Goal: Task Accomplishment & Management: Manage account settings

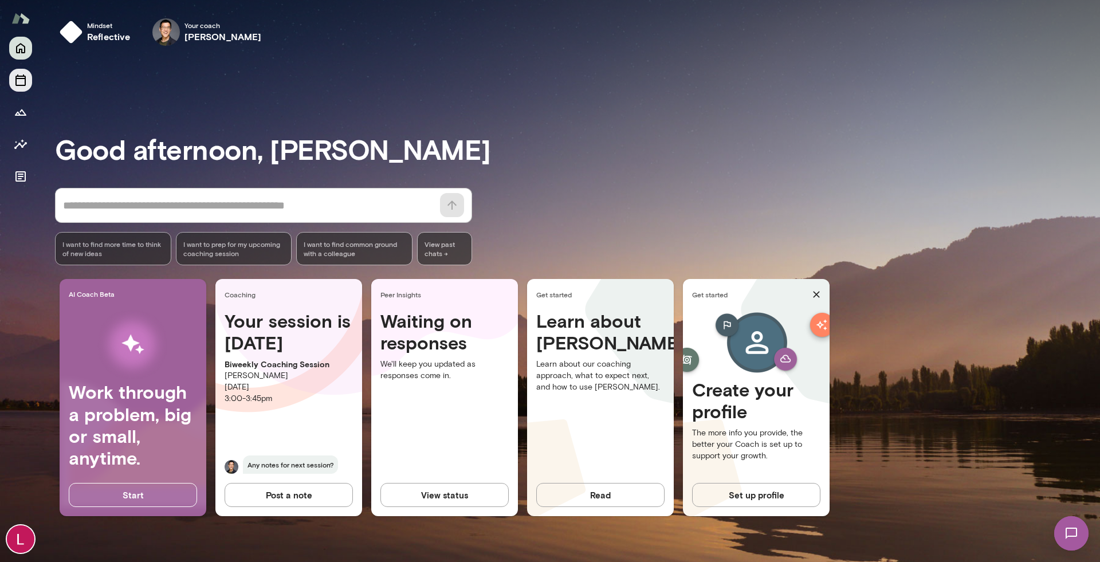
click at [30, 81] on button "Sessions" at bounding box center [20, 80] width 23 height 23
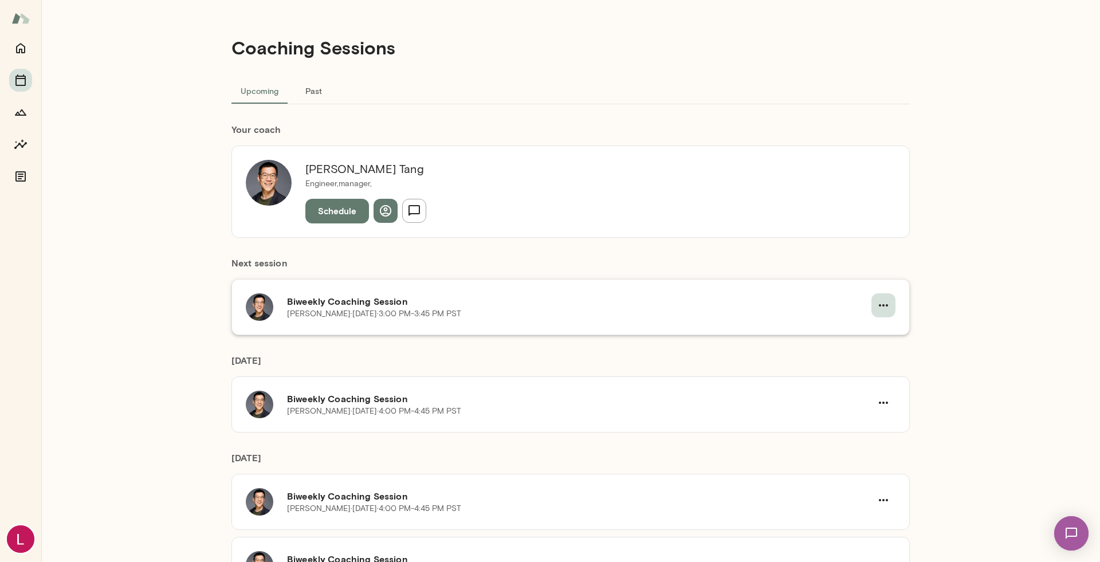
click at [884, 306] on icon "button" at bounding box center [884, 306] width 14 height 14
click at [877, 335] on span "Reschedule" at bounding box center [862, 332] width 49 height 14
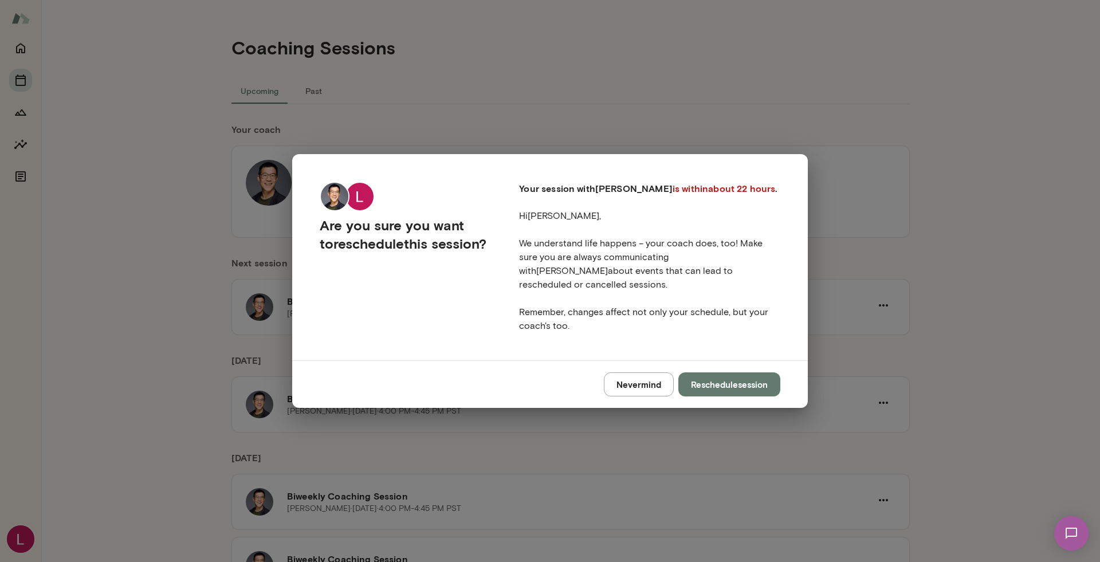
click at [733, 374] on button "Reschedule session" at bounding box center [729, 384] width 102 height 24
